Goal: Navigation & Orientation: Find specific page/section

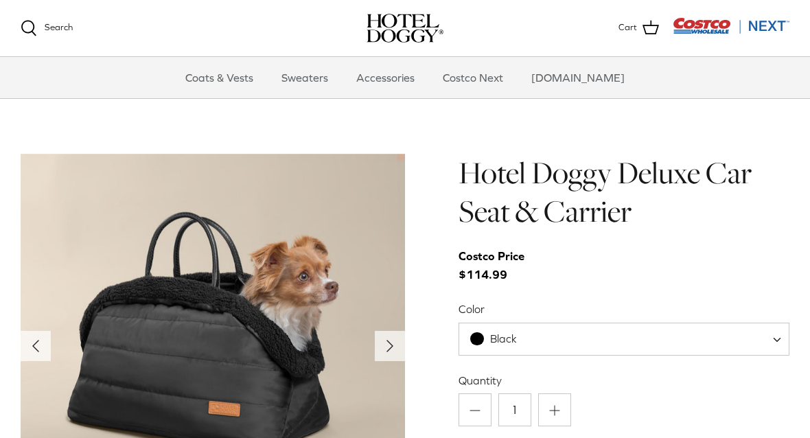
scroll to position [1269, 0]
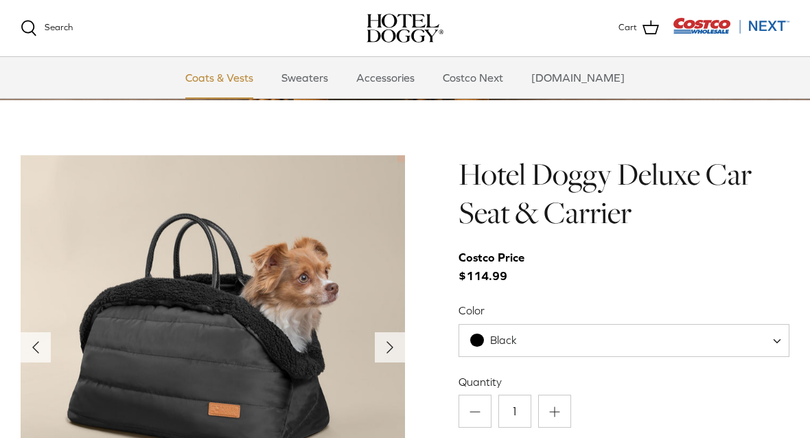
click at [257, 78] on link "Coats & Vests" at bounding box center [219, 77] width 93 height 41
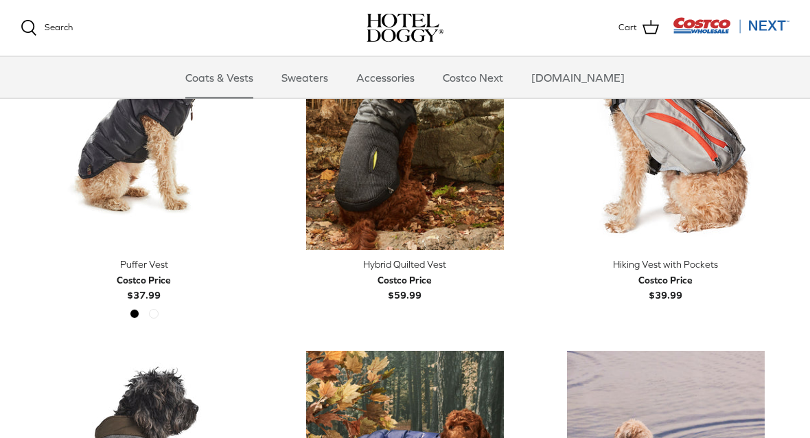
scroll to position [2109, 0]
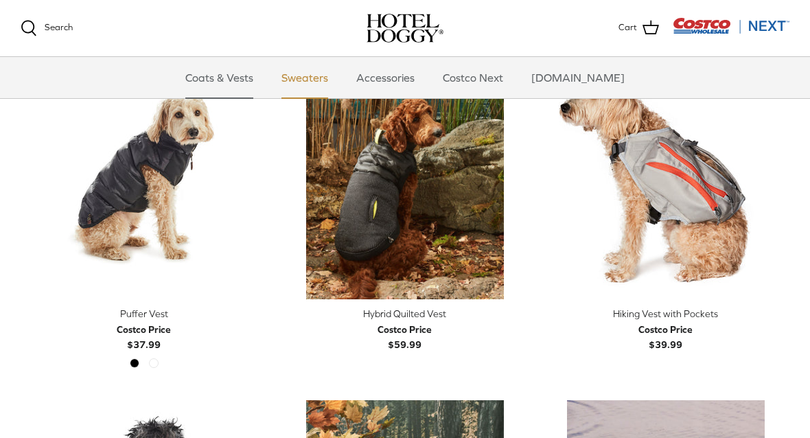
click at [328, 75] on link "Sweaters" at bounding box center [304, 77] width 71 height 41
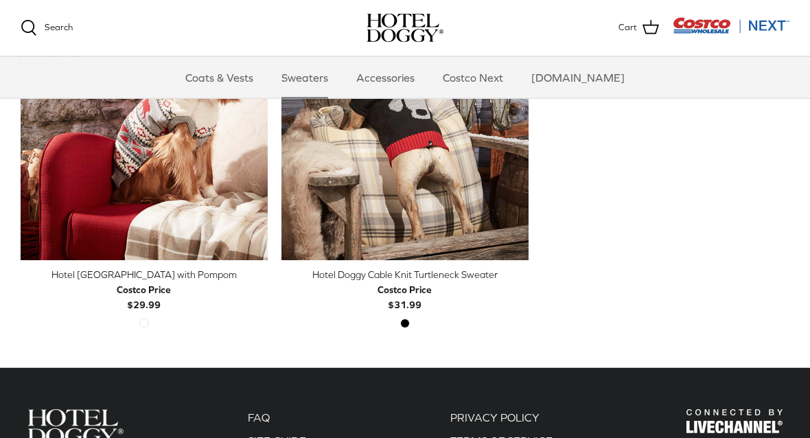
scroll to position [498, 0]
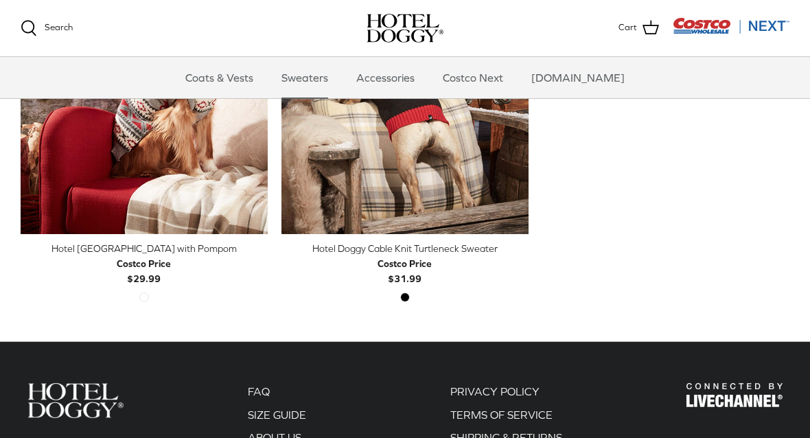
click at [732, 267] on div "Left Right Quick buy Hotel Doggy Fair Isle Sweater with Pompom Costco Price $29…" at bounding box center [398, 129] width 783 height 409
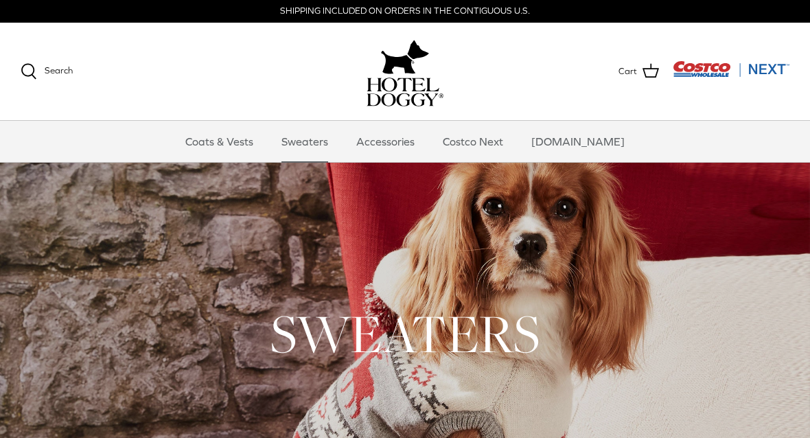
scroll to position [0, 0]
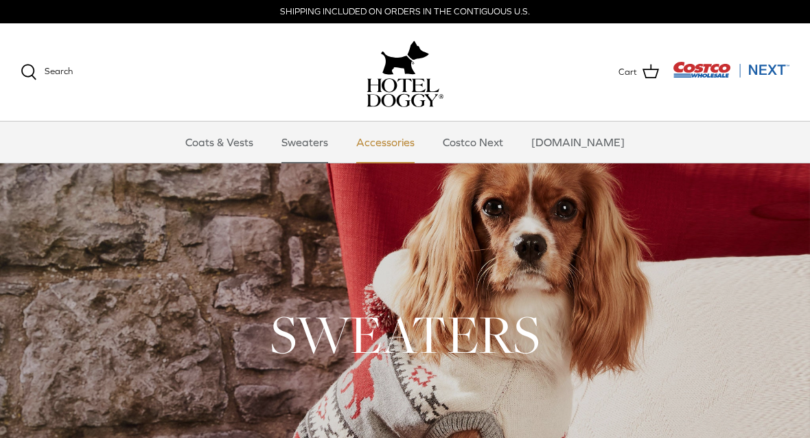
click at [408, 141] on link "Accessories" at bounding box center [385, 141] width 83 height 41
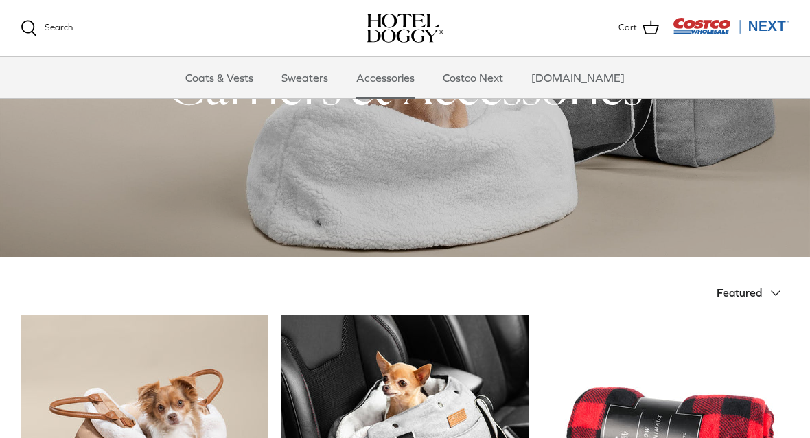
scroll to position [108, 0]
